Goal: Navigation & Orientation: Find specific page/section

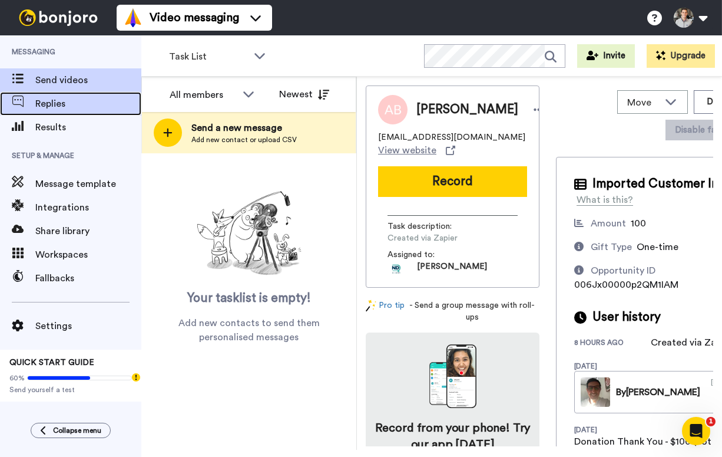
click at [62, 108] on span "Replies" at bounding box center [88, 104] width 106 height 14
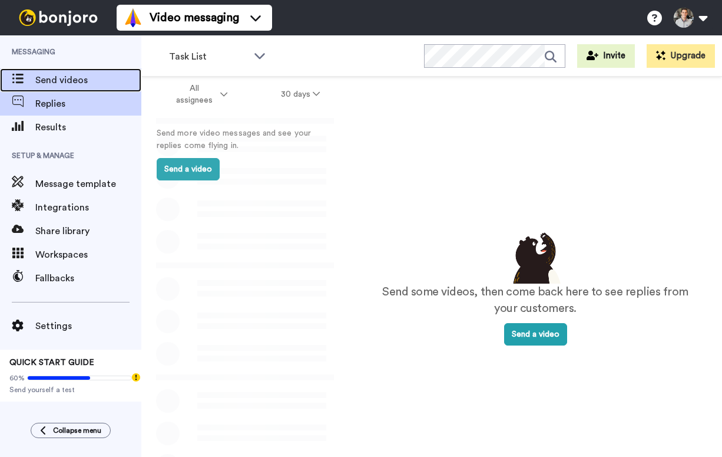
click at [85, 89] on div "Send videos" at bounding box center [70, 80] width 141 height 24
